Goal: Transaction & Acquisition: Obtain resource

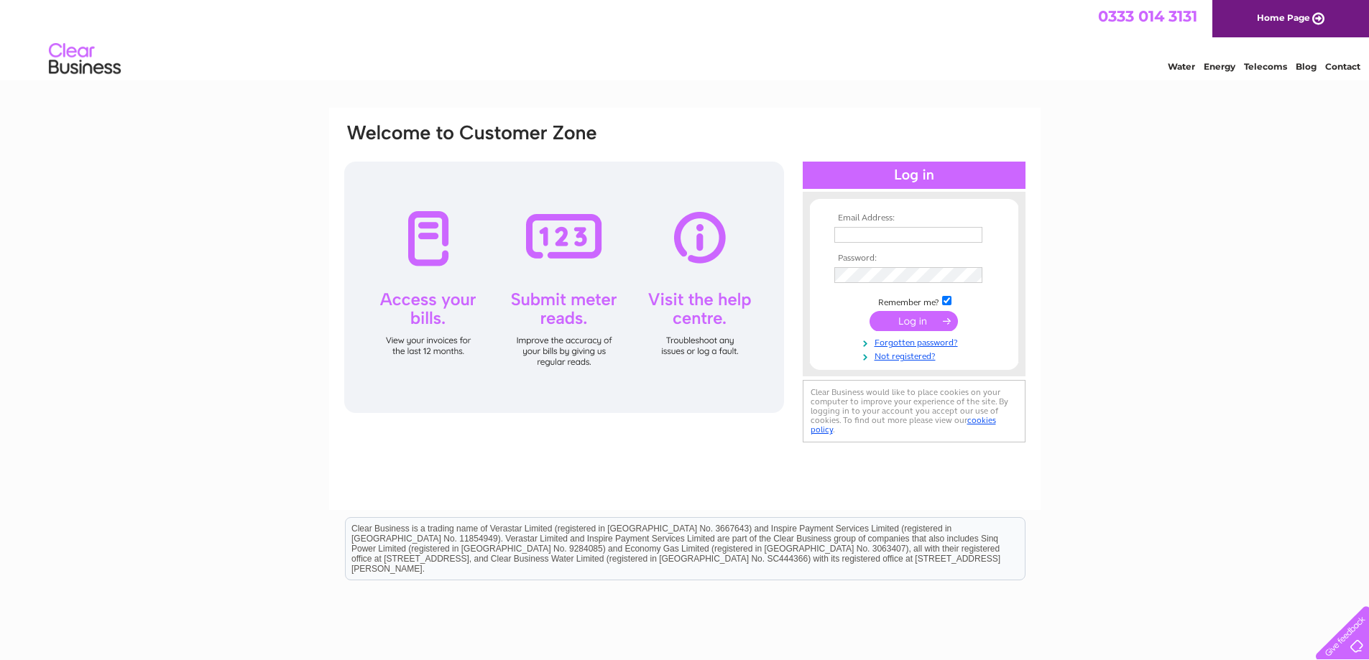
click at [1277, 159] on div "Email Address: Password:" at bounding box center [684, 432] width 1369 height 648
click at [910, 236] on input "text" at bounding box center [908, 235] width 148 height 16
paste input "cfuk.admin@cfg.sg"
type input "cfuk.admin@cfg.sg"
click at [912, 323] on input "submit" at bounding box center [913, 323] width 88 height 20
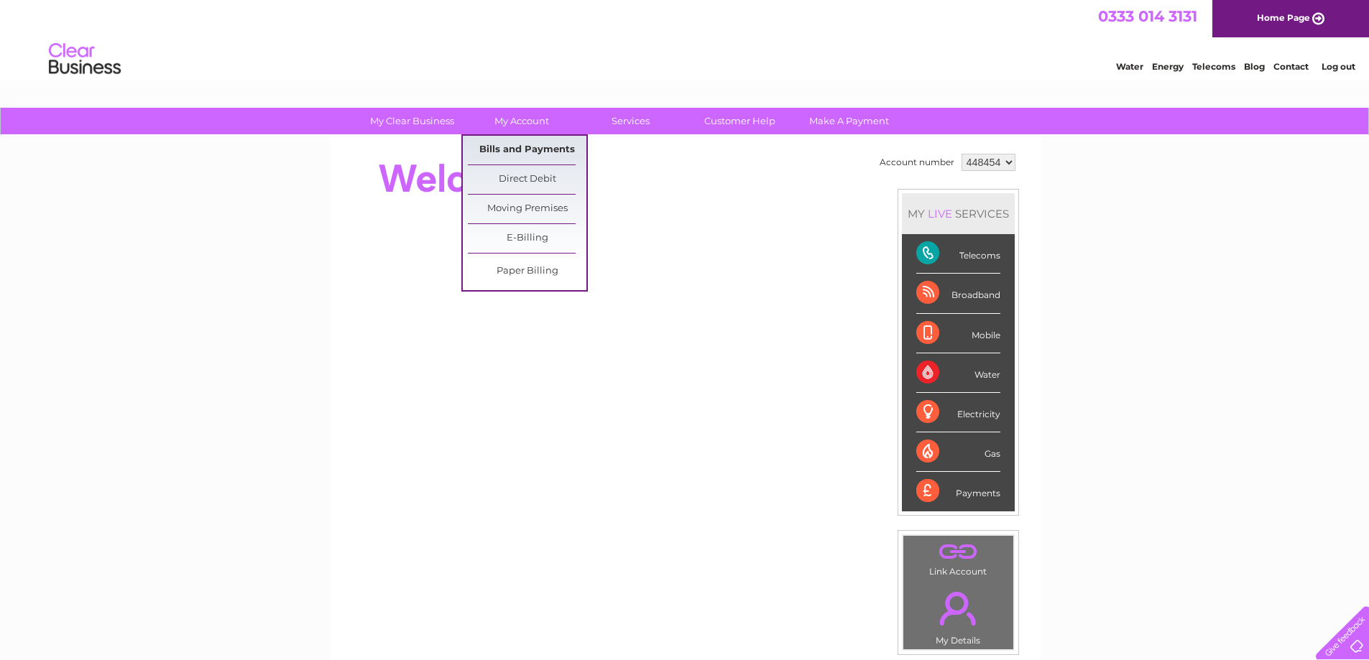
click at [514, 151] on link "Bills and Payments" at bounding box center [527, 150] width 119 height 29
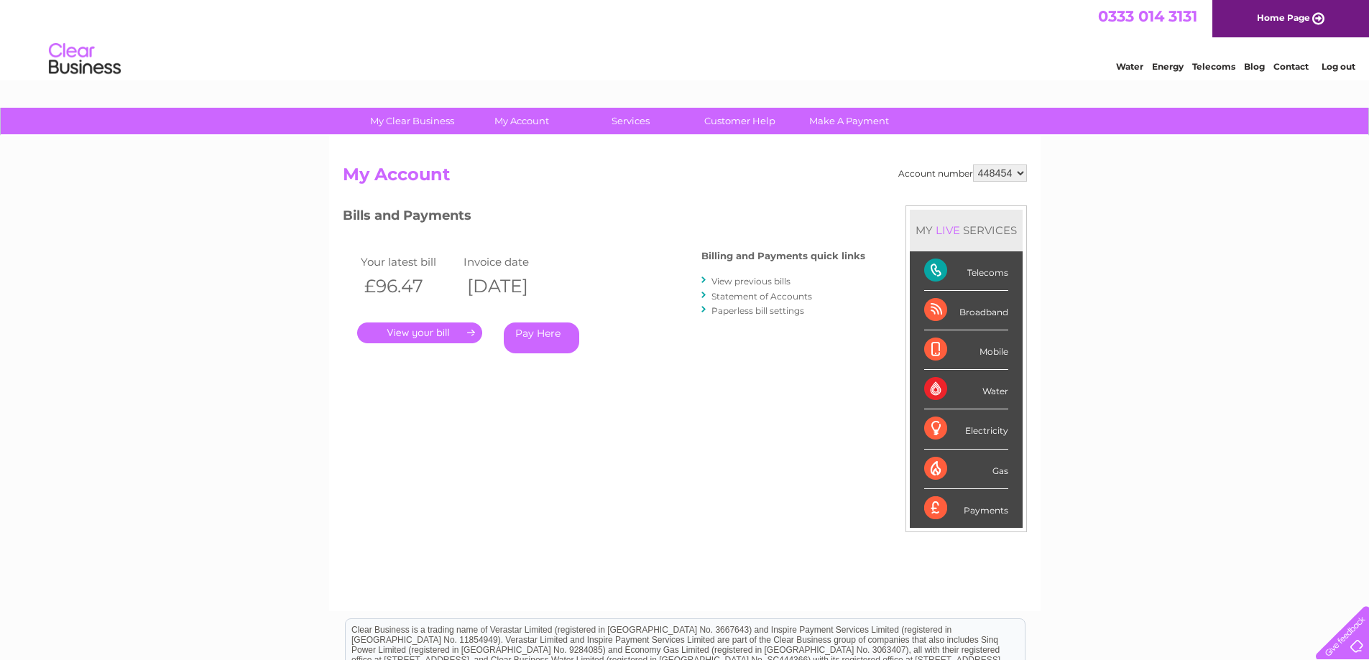
click at [446, 332] on link "." at bounding box center [419, 333] width 125 height 21
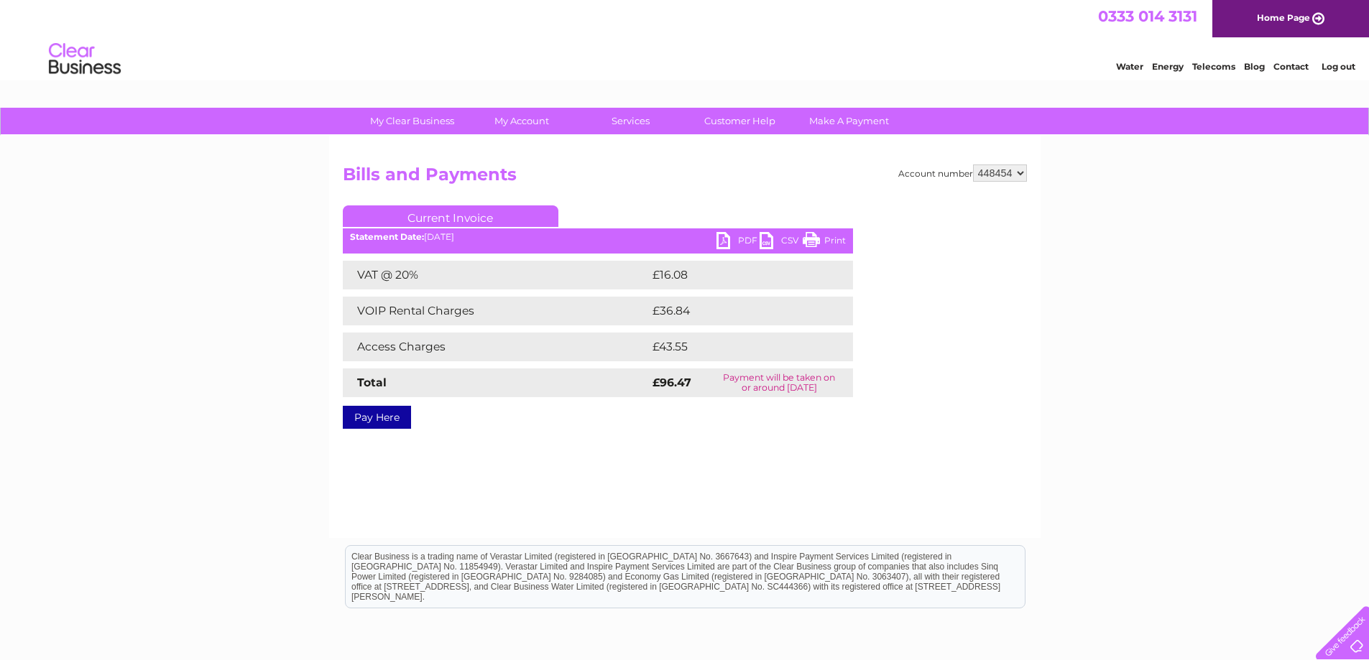
click at [751, 237] on link "PDF" at bounding box center [737, 242] width 43 height 21
click at [271, 291] on div "My Clear Business Login Details My Details My Preferences Link Account My Accou…" at bounding box center [684, 446] width 1369 height 676
click at [1019, 168] on select "448454" at bounding box center [1000, 173] width 54 height 17
click at [1063, 190] on div "My Clear Business Login Details My Details My Preferences Link Account My Accou…" at bounding box center [684, 446] width 1369 height 676
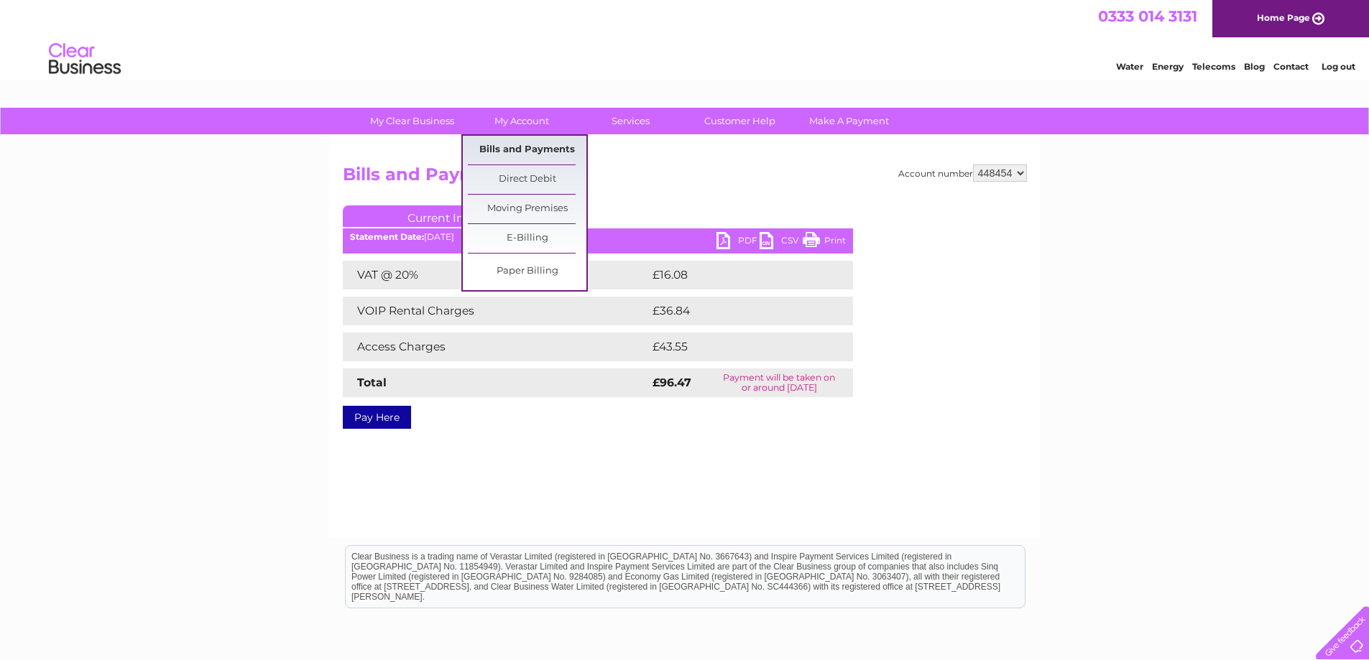
click at [532, 156] on link "Bills and Payments" at bounding box center [527, 150] width 119 height 29
click at [531, 151] on link "Bills and Payments" at bounding box center [527, 150] width 119 height 29
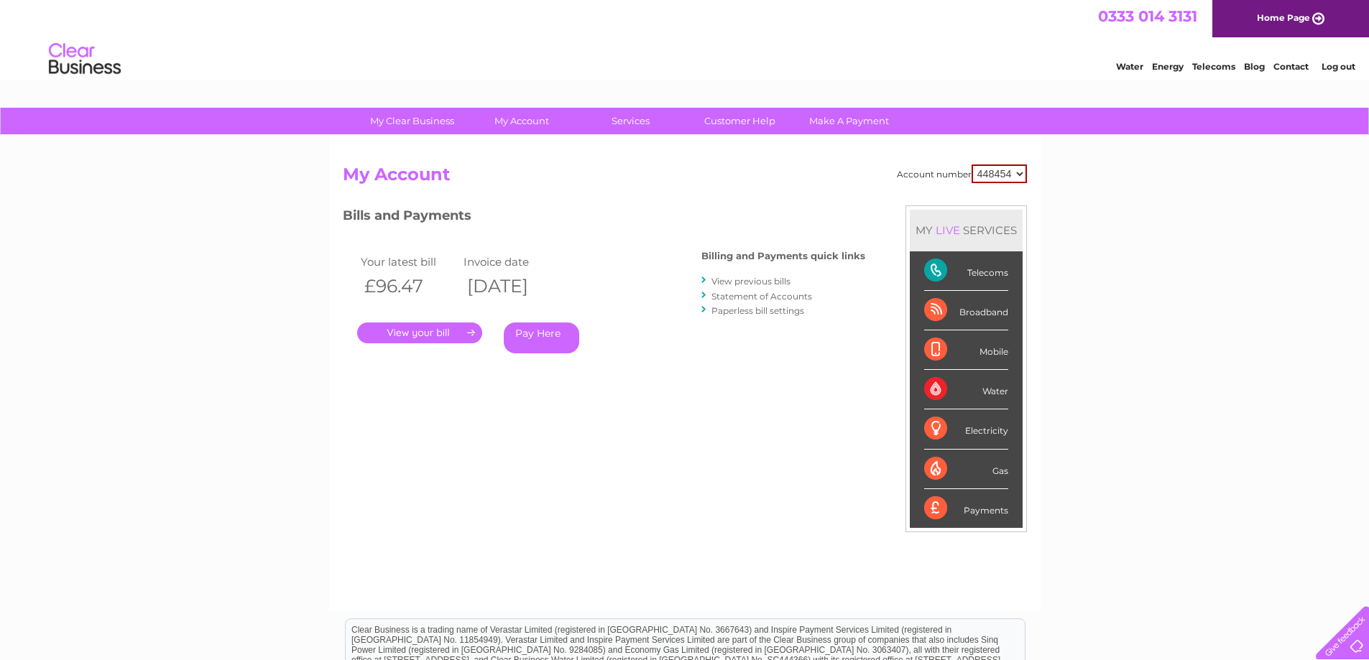
click at [767, 279] on link "View previous bills" at bounding box center [750, 281] width 79 height 11
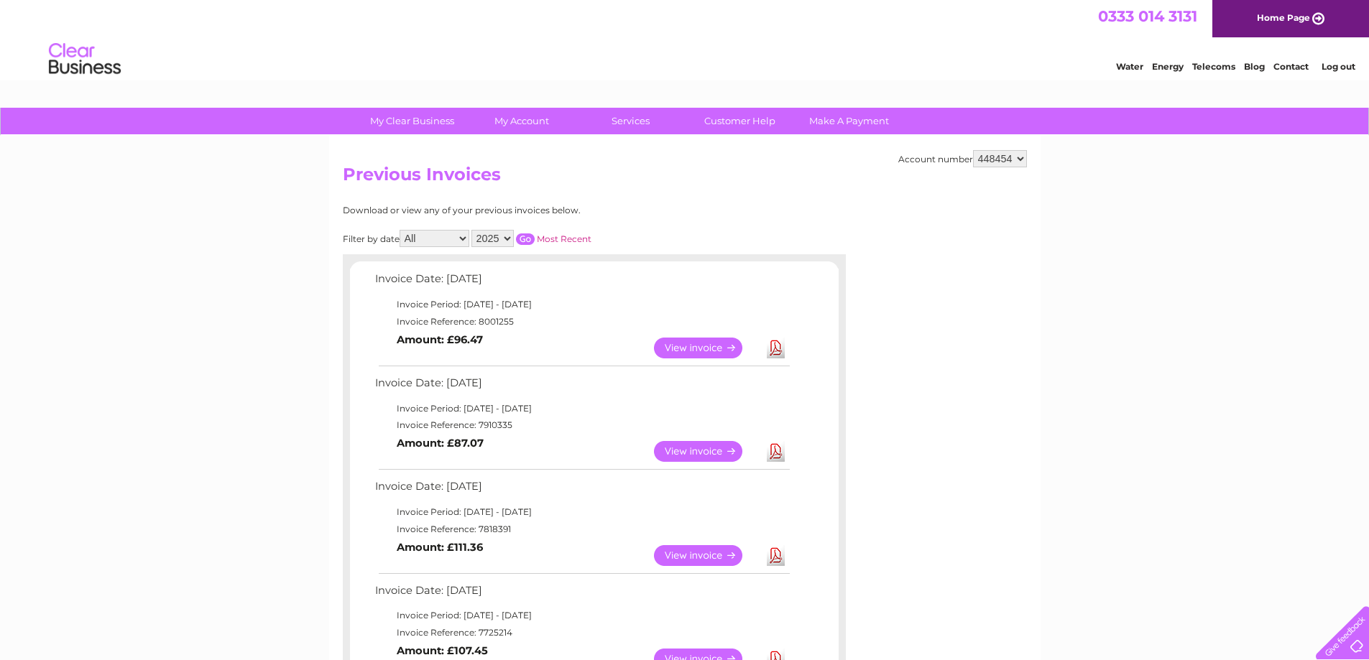
click at [1336, 64] on link "Log out" at bounding box center [1338, 66] width 34 height 11
